Goal: Task Accomplishment & Management: Manage account settings

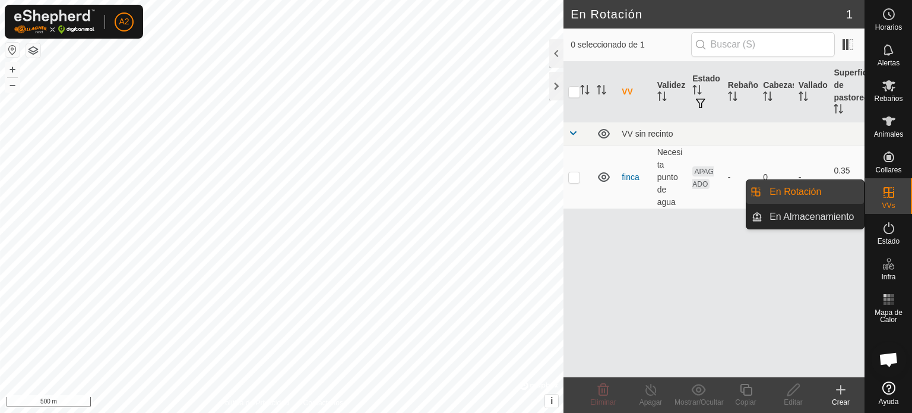
click at [888, 199] on icon at bounding box center [889, 192] width 14 height 14
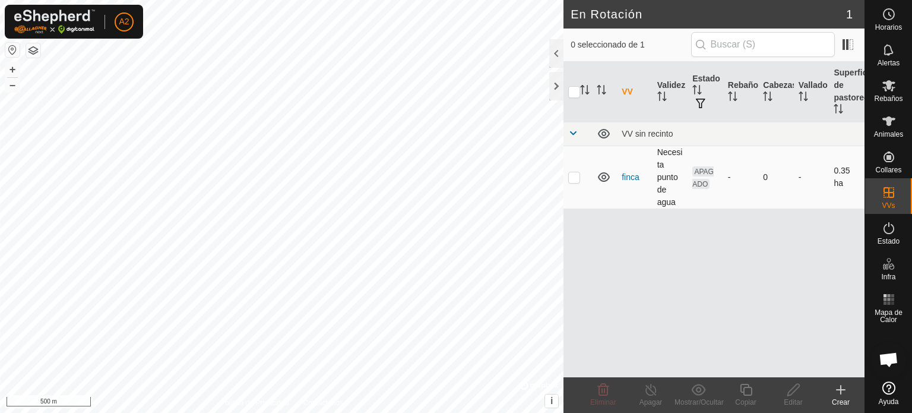
click at [575, 175] on p-checkbox at bounding box center [574, 176] width 12 height 9
checkbox input "true"
click at [600, 391] on icon at bounding box center [603, 389] width 14 height 14
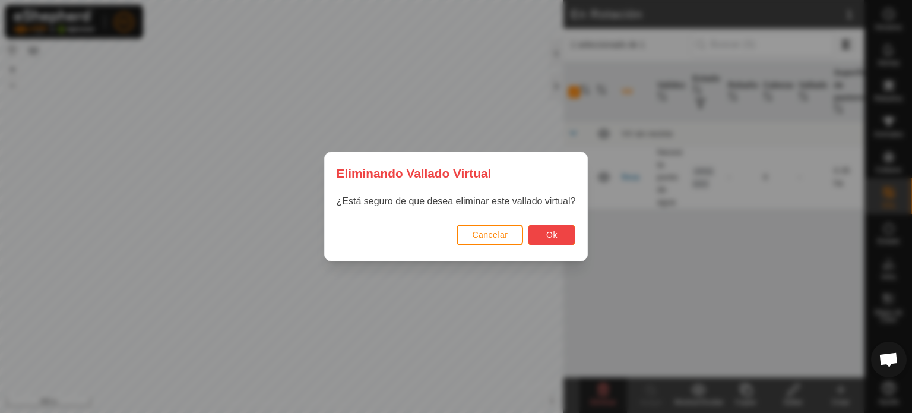
click at [553, 232] on span "Ok" at bounding box center [551, 234] width 11 height 9
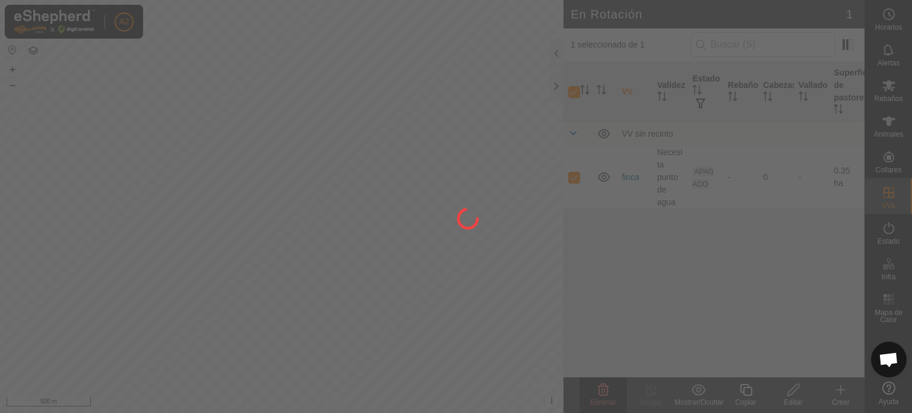
checkbox input "false"
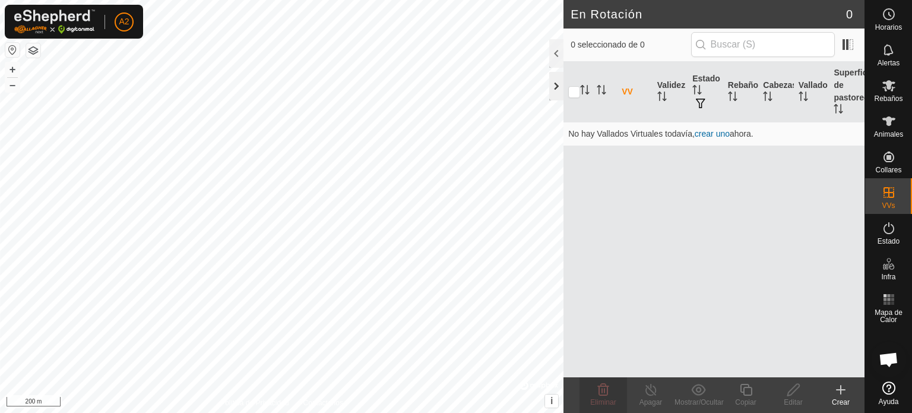
click at [560, 86] on div at bounding box center [556, 86] width 14 height 28
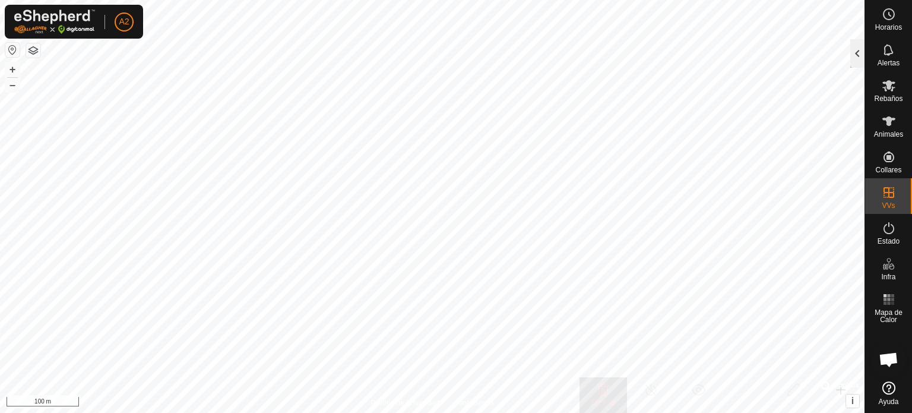
click at [853, 54] on div at bounding box center [857, 53] width 14 height 28
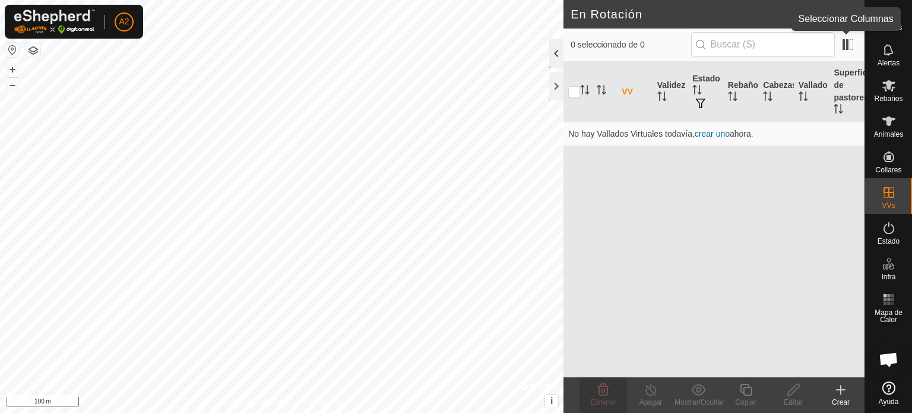
click at [853, 54] on app-column-selector at bounding box center [846, 44] width 23 height 23
click at [560, 59] on div at bounding box center [556, 53] width 14 height 28
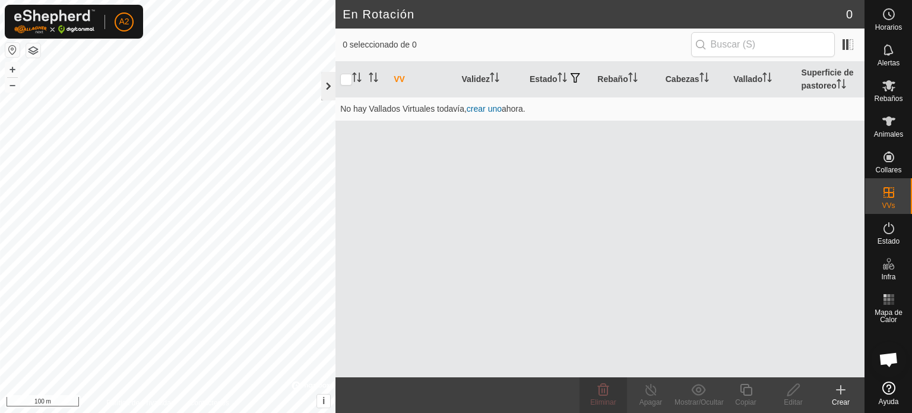
click at [321, 99] on div at bounding box center [328, 86] width 14 height 28
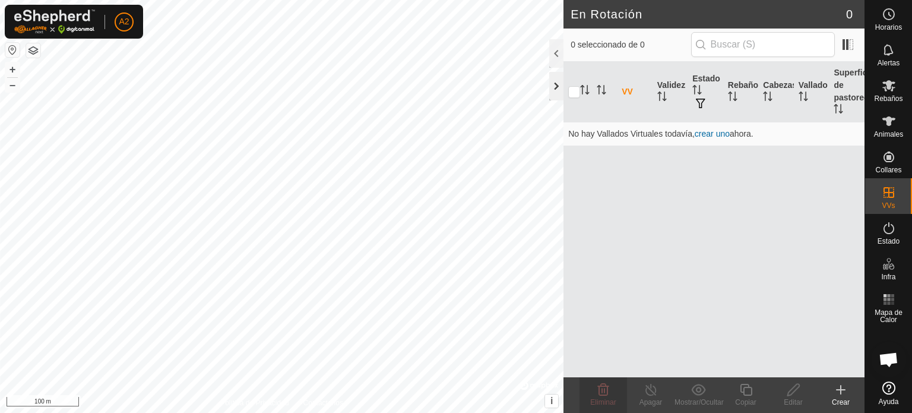
click at [549, 97] on div at bounding box center [556, 86] width 14 height 28
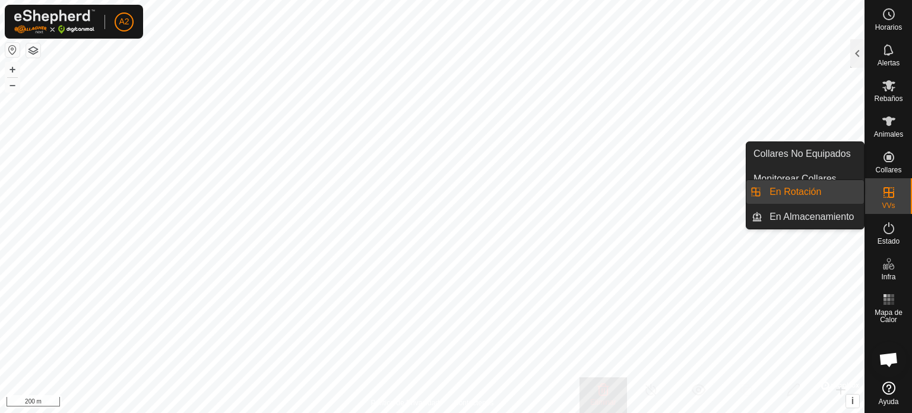
click at [886, 195] on icon at bounding box center [889, 192] width 14 height 14
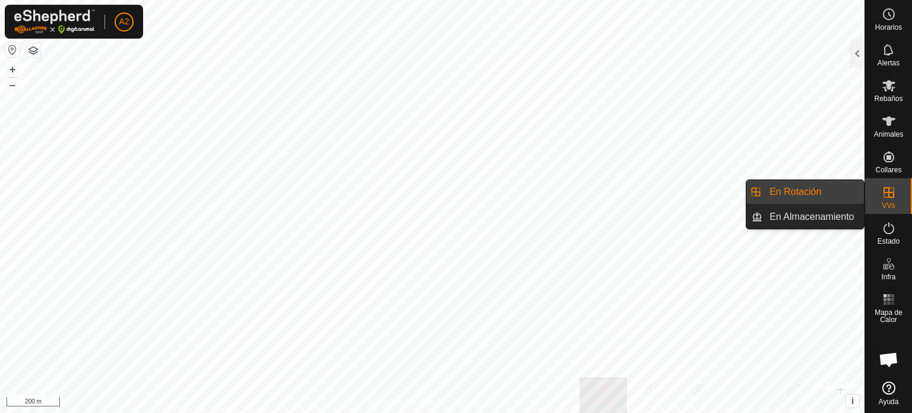
click at [799, 198] on link "En Rotación" at bounding box center [813, 192] width 102 height 24
